Goal: Navigation & Orientation: Find specific page/section

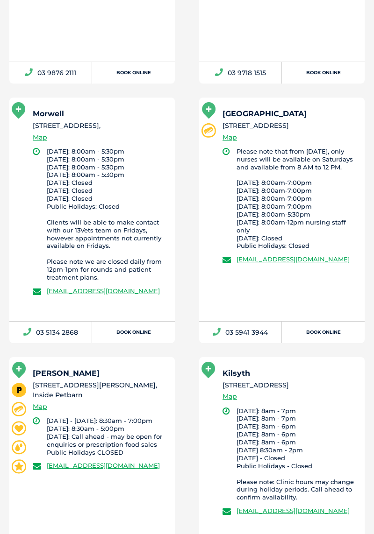
scroll to position [3011, 0]
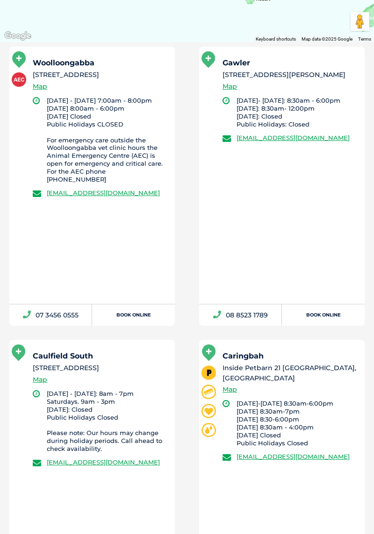
scroll to position [467, 0]
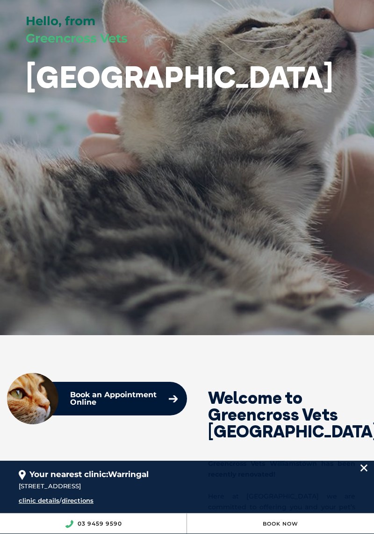
scroll to position [184, 0]
